Goal: Communication & Community: Answer question/provide support

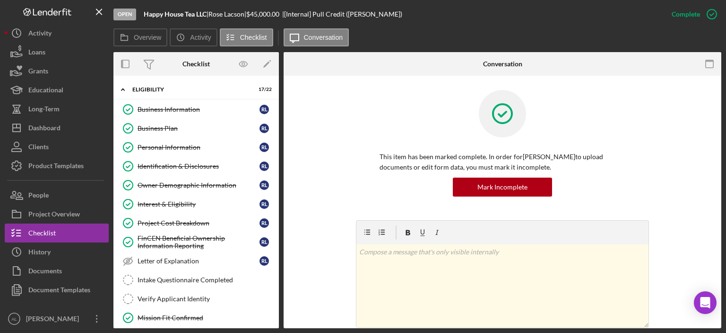
scroll to position [286, 0]
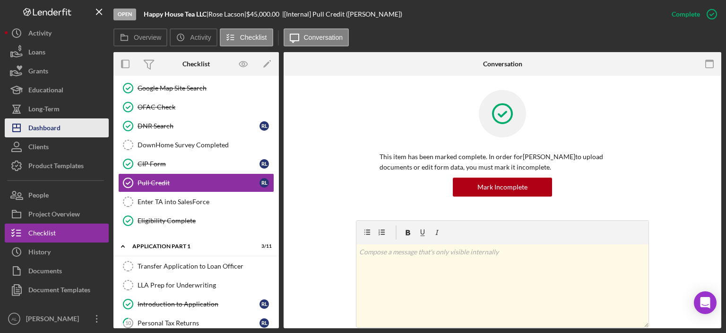
click at [39, 119] on div "Dashboard" at bounding box center [44, 128] width 32 height 21
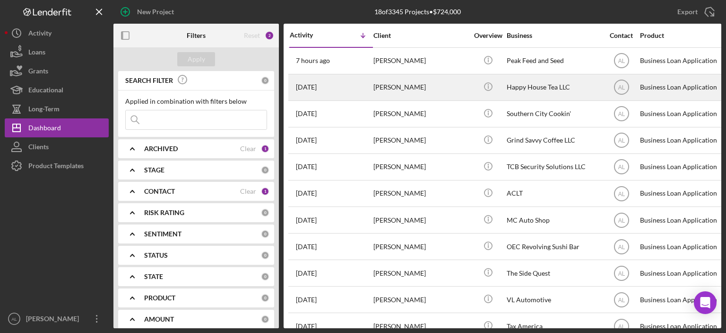
click at [367, 97] on div "[DATE] [PERSON_NAME]" at bounding box center [331, 87] width 83 height 25
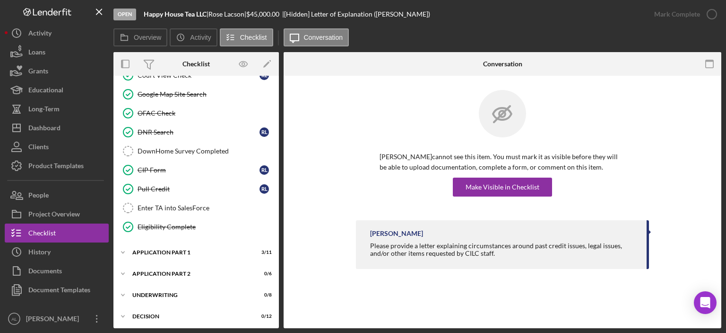
scroll to position [280, 0]
click at [184, 249] on div "Application Part 1" at bounding box center [199, 252] width 135 height 6
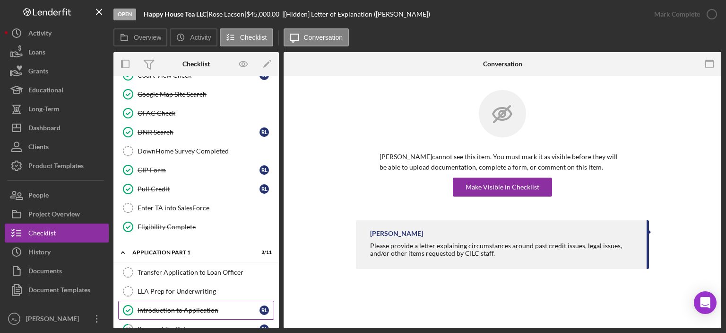
click at [189, 306] on div "Introduction to Application" at bounding box center [199, 310] width 122 height 8
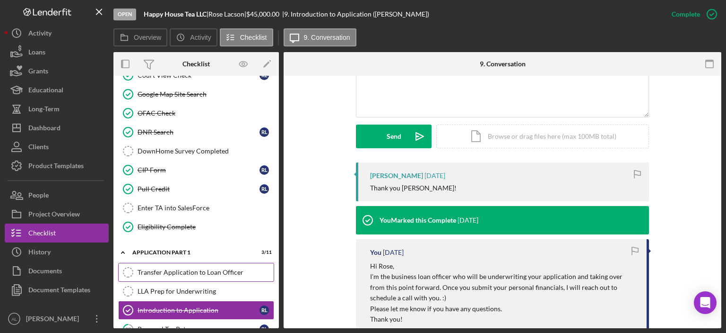
scroll to position [381, 0]
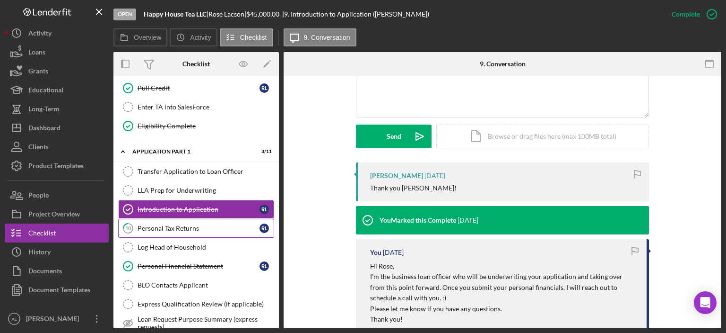
click at [202, 224] on div "Personal Tax Returns" at bounding box center [199, 228] width 122 height 8
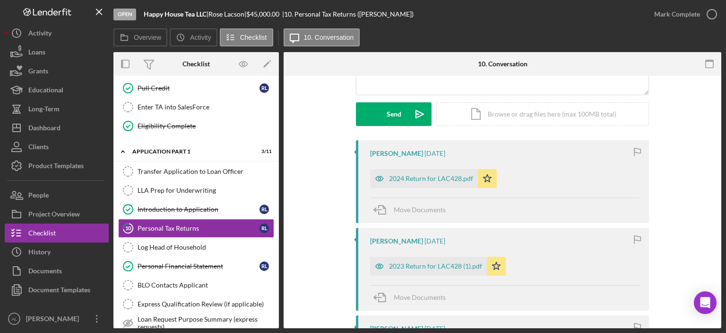
scroll to position [157, 0]
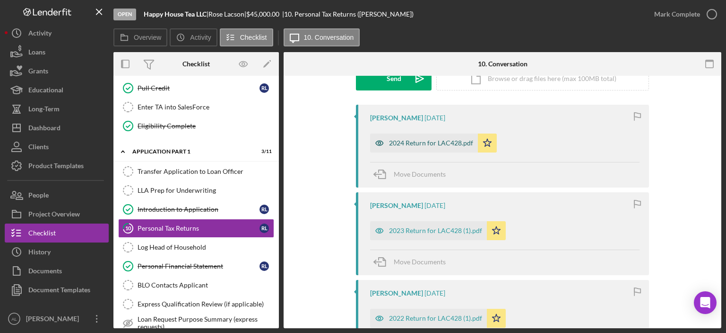
click at [403, 143] on div "2024 Return for LAC428.pdf" at bounding box center [431, 143] width 84 height 8
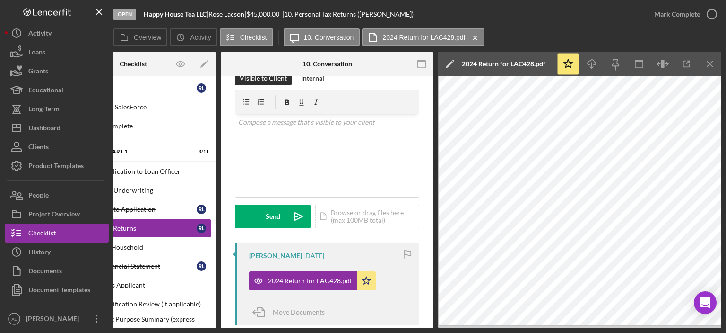
scroll to position [0, 0]
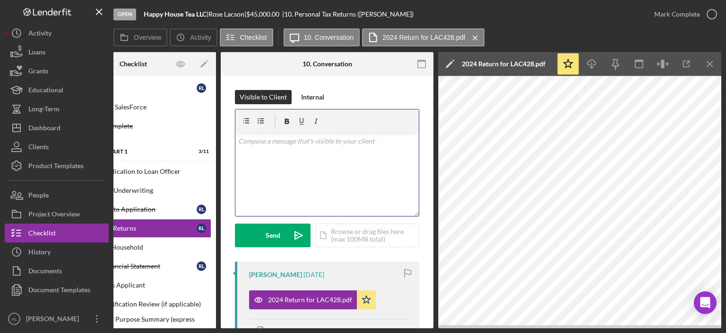
click at [362, 192] on div "v Color teal Color pink Remove color Add row above Add row below Add column bef…" at bounding box center [328, 174] width 184 height 83
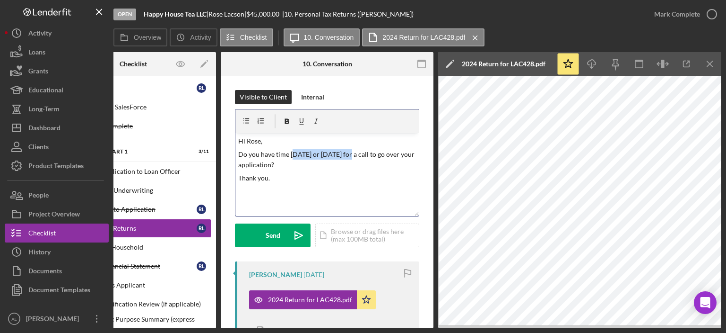
drag, startPoint x: 354, startPoint y: 154, endPoint x: 290, endPoint y: 155, distance: 63.9
click at [290, 155] on p "Do you have time [DATE] or [DATE] for a call to go over your application?" at bounding box center [327, 159] width 178 height 21
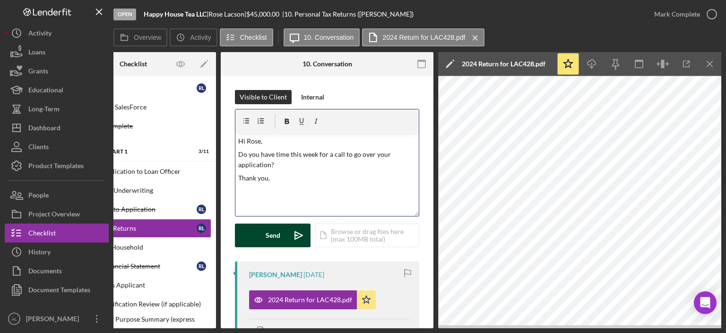
click at [273, 234] on div "Send" at bounding box center [273, 235] width 15 height 24
